Goal: Navigation & Orientation: Find specific page/section

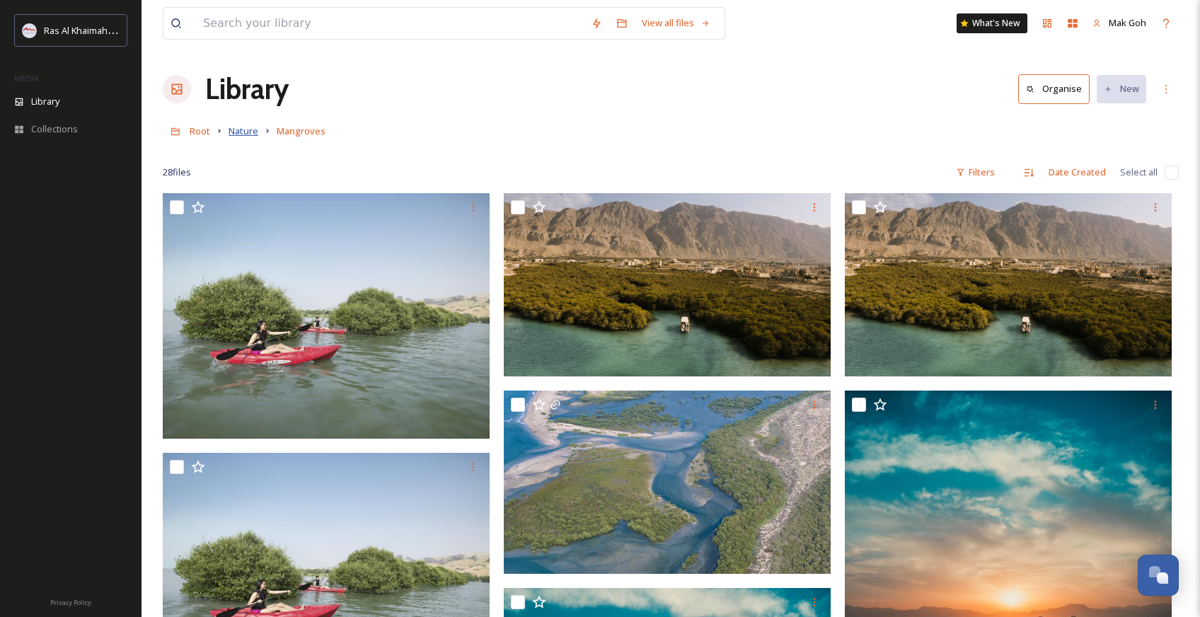
click at [245, 129] on span "Nature" at bounding box center [243, 130] width 30 height 13
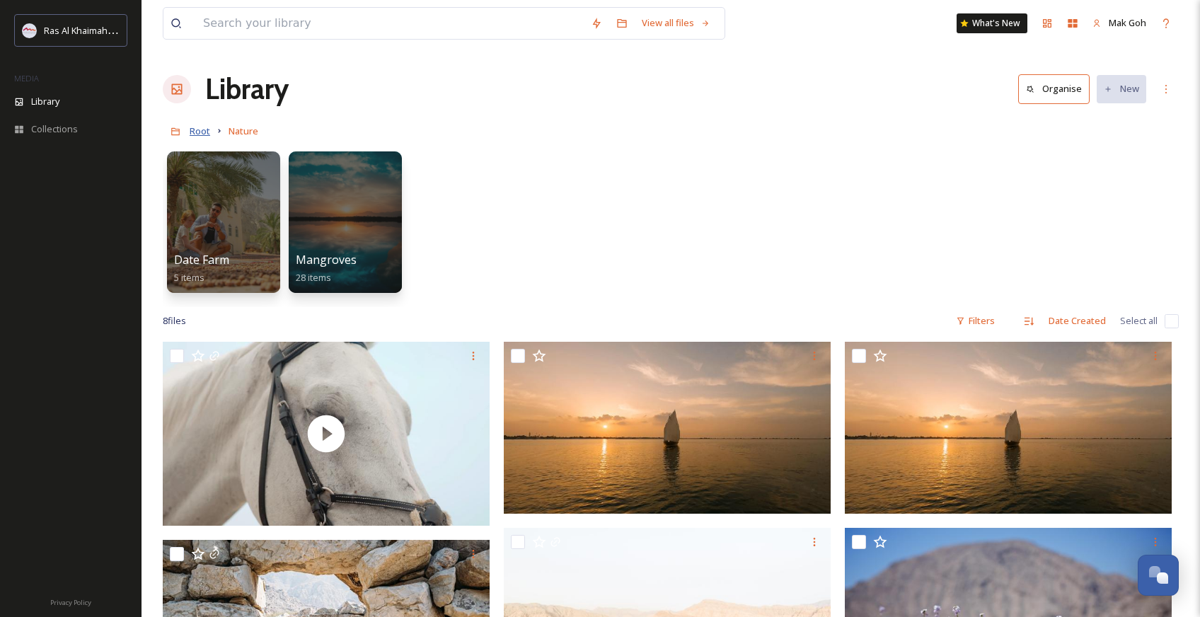
click at [208, 133] on span "Root" at bounding box center [200, 130] width 21 height 13
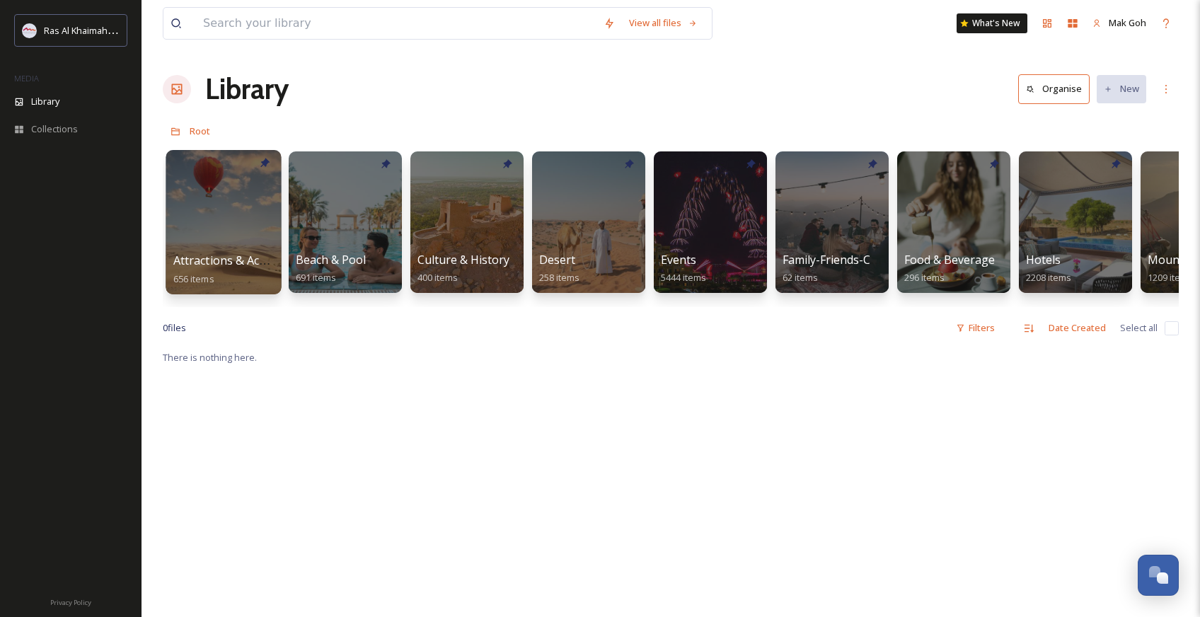
click at [230, 255] on span "Attractions & Activities" at bounding box center [233, 261] width 121 height 16
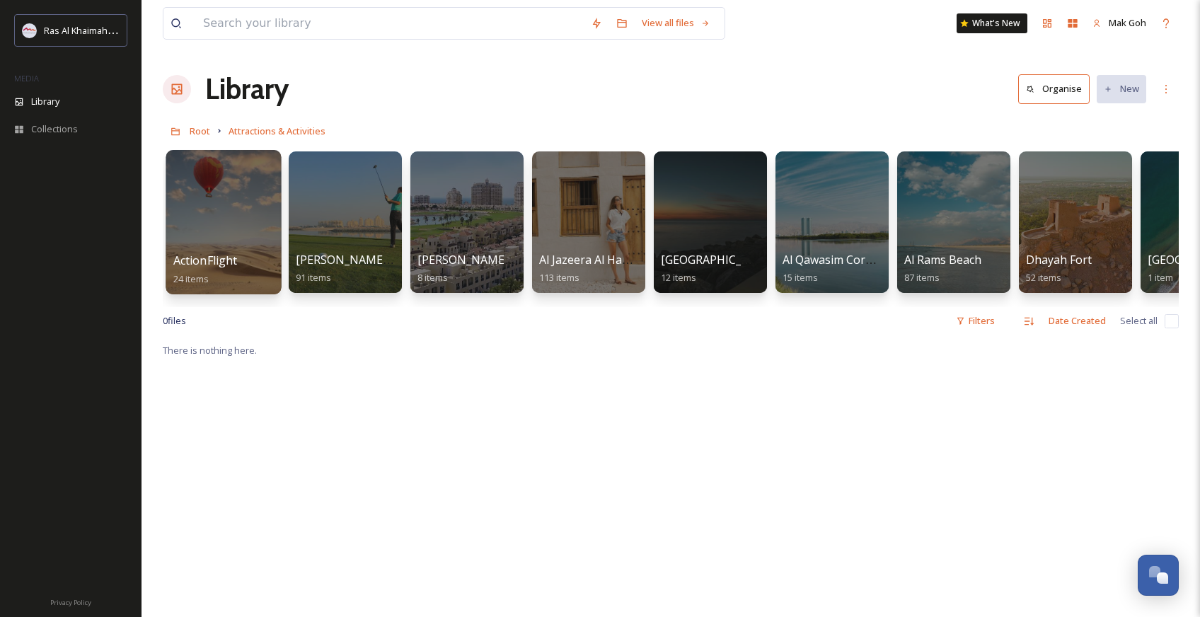
click at [241, 238] on div at bounding box center [223, 222] width 115 height 144
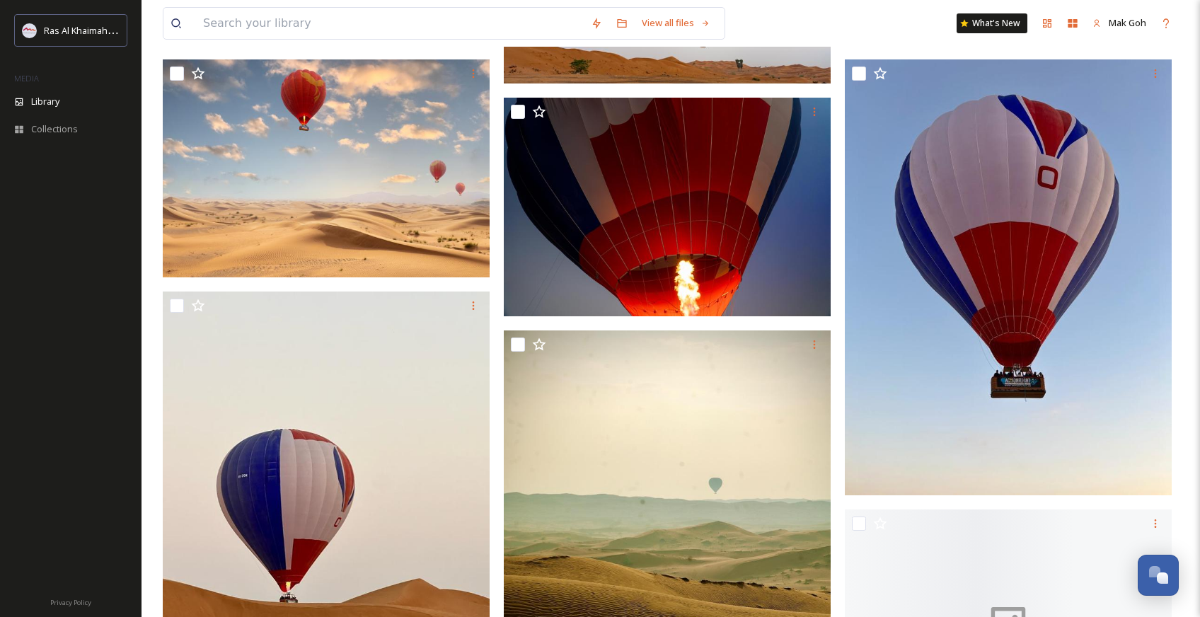
scroll to position [832, 0]
